Goal: Transaction & Acquisition: Obtain resource

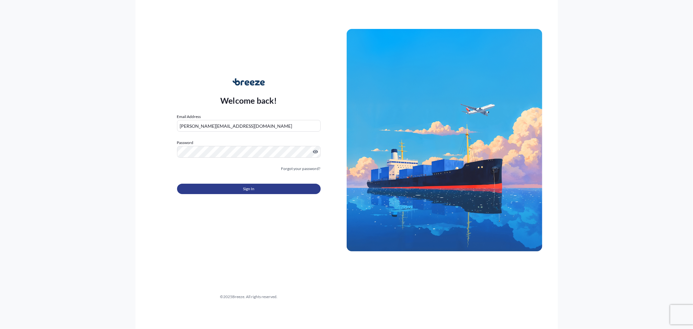
click at [233, 188] on button "Sign In" at bounding box center [249, 188] width 144 height 10
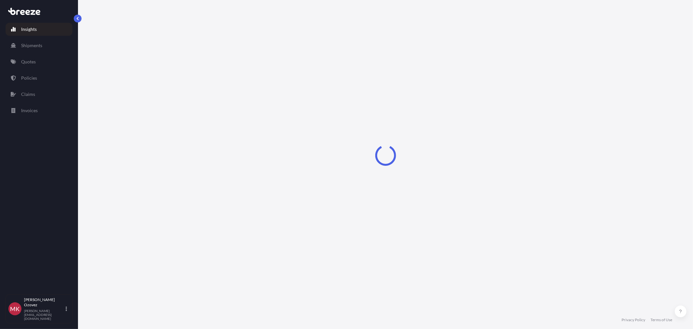
select select "2025"
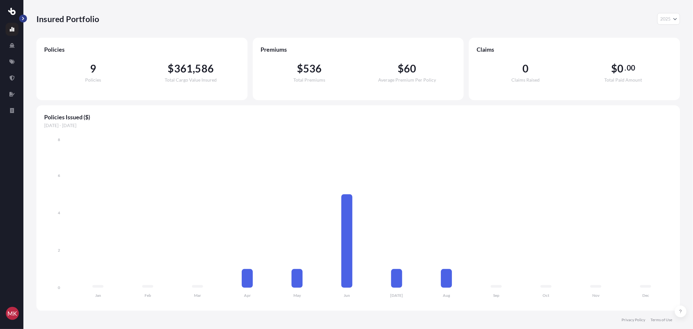
click at [21, 17] on button "button" at bounding box center [23, 19] width 8 height 8
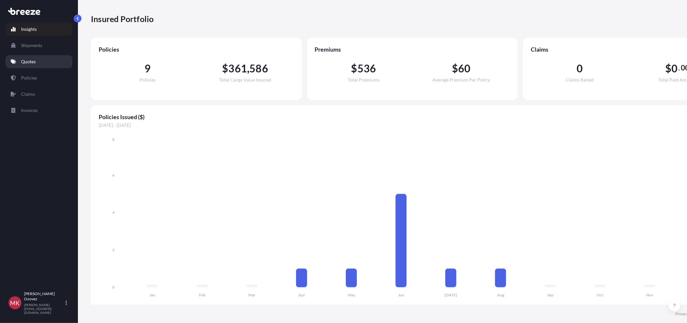
click at [34, 63] on p "Quotes" at bounding box center [28, 61] width 15 height 6
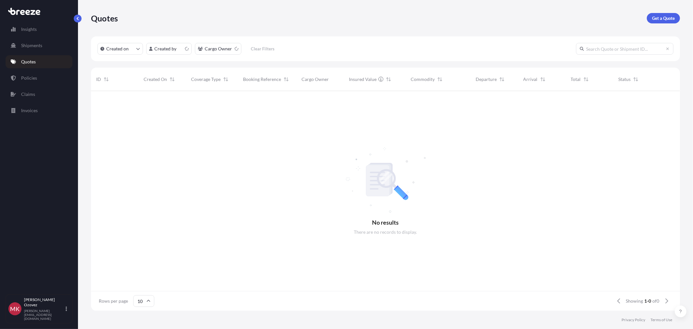
scroll to position [6, 6]
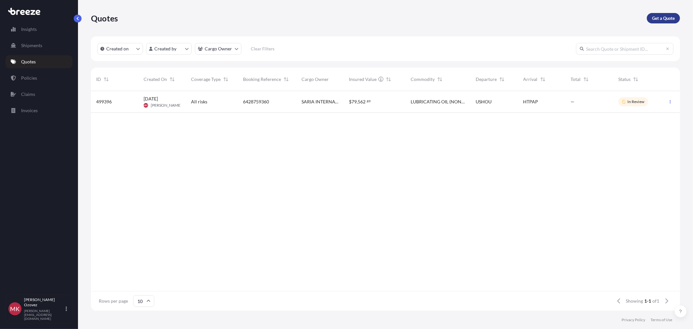
click at [660, 18] on p "Get a Quote" at bounding box center [663, 18] width 23 height 6
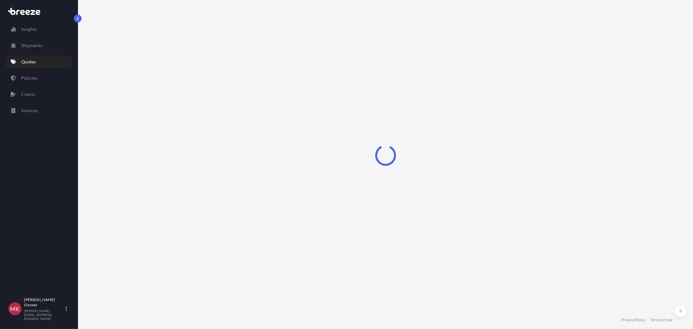
select select "Sea"
select select "1"
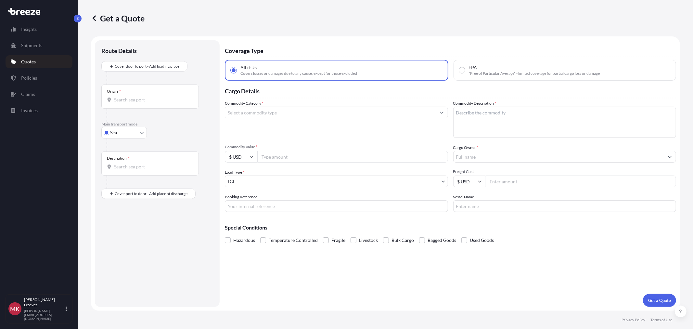
click at [38, 180] on div "Insights Shipments Quotes Policies Claims Invoices" at bounding box center [39, 155] width 67 height 277
click at [302, 277] on div "Coverage Type All risks Covers losses or damages due to any cause, except for t…" at bounding box center [450, 173] width 451 height 266
click at [355, 275] on div "Coverage Type All risks Covers losses or damages due to any cause, except for t…" at bounding box center [450, 173] width 451 height 266
